Goal: Find specific page/section: Find specific page/section

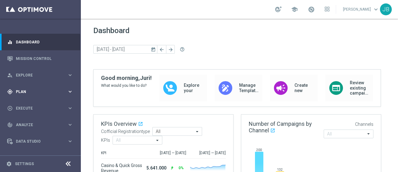
click at [69, 92] on icon "keyboard_arrow_right" at bounding box center [70, 91] width 6 height 6
click at [67, 122] on icon "keyboard_arrow_right" at bounding box center [70, 123] width 6 height 6
click at [28, 131] on link "Optimail" at bounding box center [41, 132] width 45 height 5
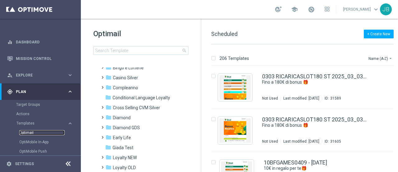
scroll to position [30, 0]
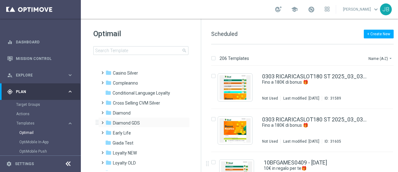
click at [103, 120] on span at bounding box center [101, 119] width 3 height 2
click at [124, 132] on span "Bingo" at bounding box center [124, 133] width 11 height 6
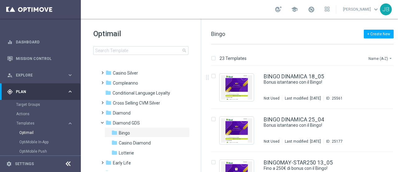
click at [376, 59] on button "Name (A-Z) arrow_drop_down" at bounding box center [381, 57] width 26 height 7
click at [370, 85] on span "Date Modified (Newest)" at bounding box center [370, 86] width 42 height 4
